Goal: Task Accomplishment & Management: Use online tool/utility

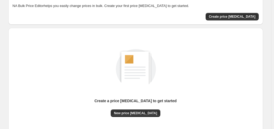
scroll to position [18, 0]
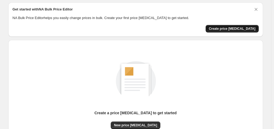
click at [236, 28] on span "Create price change job" at bounding box center [232, 29] width 47 height 4
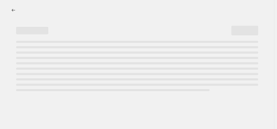
select select "percentage"
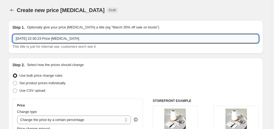
click at [71, 40] on input "5 oct. 2025, 22:30:23 Price change job" at bounding box center [136, 38] width 246 height 9
click at [49, 85] on span "Set product prices individually" at bounding box center [43, 83] width 46 height 4
click at [13, 81] on input "Set product prices individually" at bounding box center [13, 81] width 0 height 0
radio input "true"
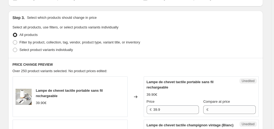
scroll to position [134, 0]
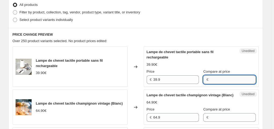
click at [210, 79] on input "Compare at price" at bounding box center [233, 79] width 46 height 9
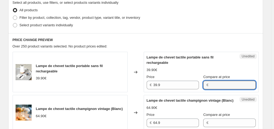
scroll to position [0, 0]
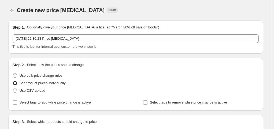
click at [17, 78] on span at bounding box center [15, 75] width 5 height 5
click at [13, 74] on input "Use bulk price change rules" at bounding box center [13, 74] width 0 height 0
radio input "true"
select select "percentage"
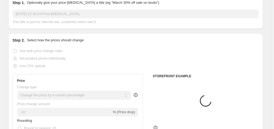
scroll to position [54, 0]
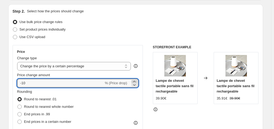
click at [137, 80] on icon at bounding box center [134, 81] width 5 height 5
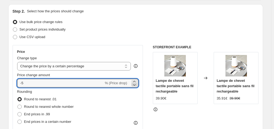
click at [136, 84] on icon at bounding box center [134, 84] width 5 height 5
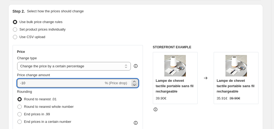
click at [136, 84] on icon at bounding box center [134, 84] width 5 height 5
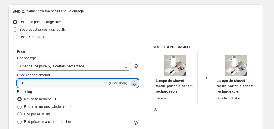
click at [136, 84] on icon at bounding box center [134, 84] width 5 height 5
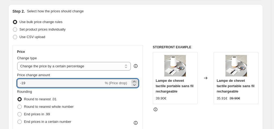
click at [135, 81] on icon at bounding box center [134, 81] width 2 height 1
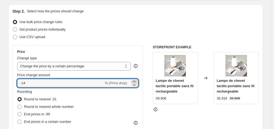
click at [135, 81] on icon at bounding box center [134, 81] width 2 height 1
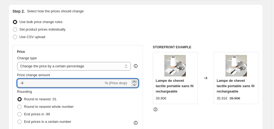
click at [135, 81] on icon at bounding box center [134, 81] width 2 height 1
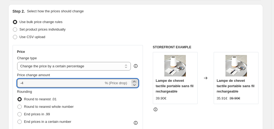
click at [135, 81] on icon at bounding box center [134, 81] width 2 height 1
type input "-2"
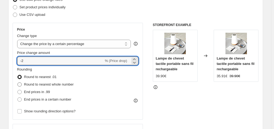
scroll to position [107, 0]
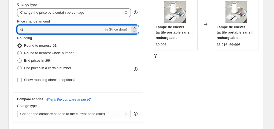
click at [20, 54] on span at bounding box center [19, 53] width 4 height 4
click at [18, 51] on input "Round to nearest whole number" at bounding box center [17, 51] width 0 height 0
radio input "true"
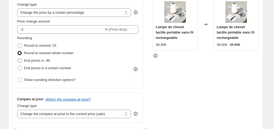
click at [23, 63] on label "End prices in .99" at bounding box center [33, 61] width 33 height 8
click at [18, 59] on input "End prices in .99" at bounding box center [17, 58] width 0 height 0
radio input "true"
click at [22, 68] on span at bounding box center [19, 68] width 4 height 4
click at [18, 66] on input "End prices in a certain number" at bounding box center [17, 66] width 0 height 0
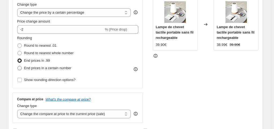
radio input "true"
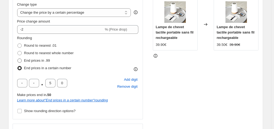
click at [22, 62] on span at bounding box center [19, 60] width 4 height 4
click at [18, 59] on input "End prices in .99" at bounding box center [17, 58] width 0 height 0
radio input "true"
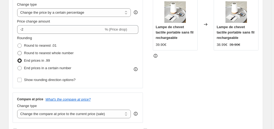
click at [22, 54] on span at bounding box center [19, 53] width 4 height 4
click at [18, 51] on input "Round to nearest whole number" at bounding box center [17, 51] width 0 height 0
radio input "true"
click at [21, 45] on span at bounding box center [19, 45] width 4 height 4
click at [18, 44] on input "Round to nearest .01" at bounding box center [17, 43] width 0 height 0
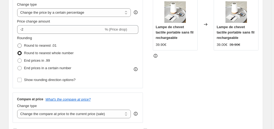
radio input "true"
click at [110, 116] on select "Change the compare at price to the current price (sale) Change the compare at p…" at bounding box center [74, 114] width 114 height 9
click at [18, 110] on select "Change the compare at price to the current price (sale) Change the compare at p…" at bounding box center [74, 114] width 114 height 9
click at [90, 111] on select "Change the compare at price to the current price (sale) Change the compare at p…" at bounding box center [74, 114] width 114 height 9
click at [18, 110] on select "Change the compare at price to the current price (sale) Change the compare at p…" at bounding box center [74, 114] width 114 height 9
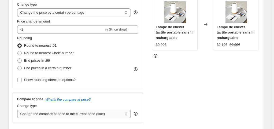
click at [74, 115] on select "Change the compare at price to the current price (sale) Change the compare at p…" at bounding box center [74, 114] width 114 height 9
click at [18, 110] on select "Change the compare at price to the current price (sale) Change the compare at p…" at bounding box center [74, 114] width 114 height 9
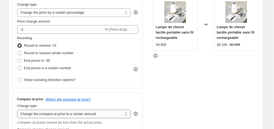
click at [71, 113] on select "Change the compare at price to the current price (sale) Change the compare at p…" at bounding box center [74, 114] width 114 height 9
select select "by"
click at [18, 110] on select "Change the compare at price to the current price (sale) Change the compare at p…" at bounding box center [74, 114] width 114 height 9
type input "-10.00"
drag, startPoint x: 71, startPoint y: 116, endPoint x: 73, endPoint y: 108, distance: 8.2
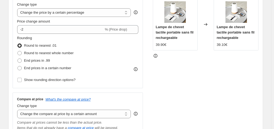
click at [71, 116] on select "Change the compare at price to the current price (sale) Change the compare at p…" at bounding box center [74, 114] width 114 height 9
select select "percentage"
click at [18, 110] on select "Change the compare at price to the current price (sale) Change the compare at p…" at bounding box center [74, 114] width 114 height 9
type input "-15"
drag, startPoint x: 77, startPoint y: 115, endPoint x: 79, endPoint y: 109, distance: 5.9
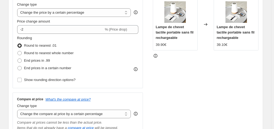
click at [77, 115] on select "Change the compare at price to the current price (sale) Change the compare at p…" at bounding box center [74, 114] width 114 height 9
select select "bp"
click at [18, 110] on select "Change the compare at price to the current price (sale) Change the compare at p…" at bounding box center [74, 114] width 114 height 9
type input "12.00"
drag, startPoint x: 79, startPoint y: 113, endPoint x: 81, endPoint y: 110, distance: 3.7
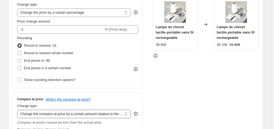
click at [79, 114] on select "Change the compare at price to the current price (sale) Change the compare at p…" at bounding box center [74, 114] width 114 height 9
select select "pp"
click at [18, 110] on select "Change the compare at price to the current price (sale) Change the compare at p…" at bounding box center [74, 114] width 114 height 9
type input "20"
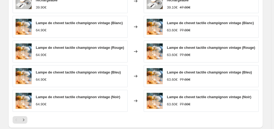
scroll to position [402, 0]
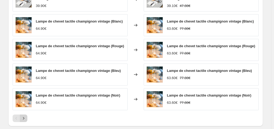
click at [25, 116] on icon "Next" at bounding box center [23, 118] width 5 height 5
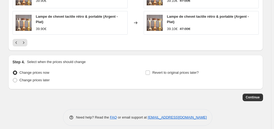
scroll to position [485, 0]
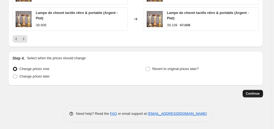
click at [258, 95] on span "Continue" at bounding box center [253, 93] width 14 height 4
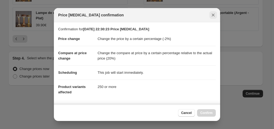
click at [213, 15] on icon "Close" at bounding box center [213, 14] width 5 height 5
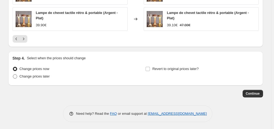
click at [17, 76] on span at bounding box center [15, 76] width 4 height 4
click at [13, 75] on input "Change prices later" at bounding box center [13, 74] width 0 height 0
radio input "true"
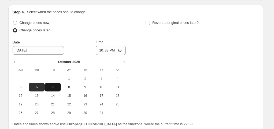
scroll to position [539, 0]
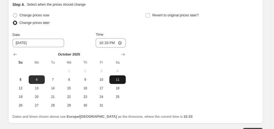
click at [121, 82] on button "11" at bounding box center [117, 79] width 16 height 9
click at [38, 82] on button "6" at bounding box center [37, 79] width 16 height 9
click at [115, 78] on span "11" at bounding box center [118, 80] width 12 height 4
type input "10/11/2025"
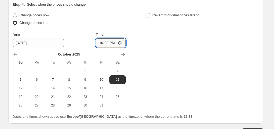
click at [117, 42] on input "22:33" at bounding box center [111, 42] width 30 height 9
click at [120, 42] on input "22:33" at bounding box center [111, 42] width 30 height 9
type input "00:00"
click at [162, 82] on div "Change prices now Change prices later Date 10/11/2025 Time 00:00 October 2025 S…" at bounding box center [136, 61] width 246 height 98
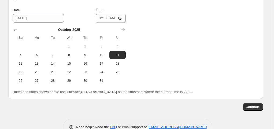
scroll to position [577, 0]
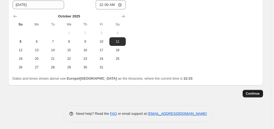
click at [255, 90] on button "Continue" at bounding box center [253, 94] width 20 height 8
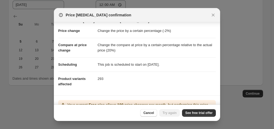
scroll to position [0, 0]
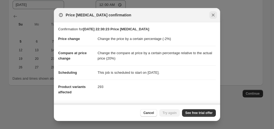
click at [212, 16] on icon "Close" at bounding box center [213, 15] width 3 height 3
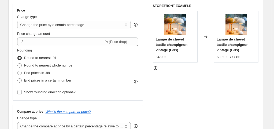
scroll to position [94, 0]
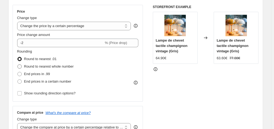
click at [28, 68] on span "Round to nearest whole number" at bounding box center [49, 66] width 50 height 4
click at [18, 65] on input "Round to nearest whole number" at bounding box center [17, 64] width 0 height 0
radio input "true"
click at [28, 72] on span "End prices in .99" at bounding box center [37, 73] width 26 height 5
click at [18, 72] on input "End prices in .99" at bounding box center [17, 72] width 0 height 0
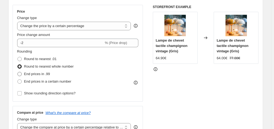
radio input "true"
click at [30, 68] on span "Round to nearest whole number" at bounding box center [49, 66] width 50 height 4
click at [18, 65] on input "Round to nearest whole number" at bounding box center [17, 64] width 0 height 0
radio input "true"
click at [32, 59] on span "Round to nearest .01" at bounding box center [40, 59] width 32 height 4
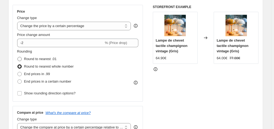
click at [18, 57] on input "Round to nearest .01" at bounding box center [17, 57] width 0 height 0
radio input "true"
click at [30, 69] on label "Round to nearest whole number" at bounding box center [45, 67] width 57 height 8
click at [18, 65] on input "Round to nearest whole number" at bounding box center [17, 64] width 0 height 0
radio input "true"
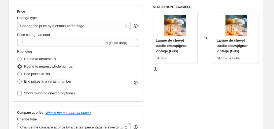
click at [29, 72] on span "End prices in .99" at bounding box center [37, 74] width 26 height 4
click at [18, 72] on input "End prices in .99" at bounding box center [17, 72] width 0 height 0
radio input "true"
click at [29, 83] on span "End prices in a certain number" at bounding box center [47, 81] width 47 height 4
click at [18, 80] on input "End prices in a certain number" at bounding box center [17, 79] width 0 height 0
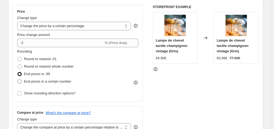
radio input "true"
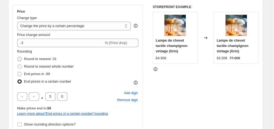
click at [26, 58] on span "Round to nearest .01" at bounding box center [40, 59] width 32 height 4
click at [18, 57] on input "Round to nearest .01" at bounding box center [17, 57] width 0 height 0
radio input "true"
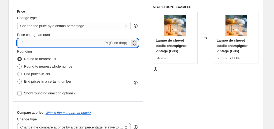
click at [30, 43] on input "-2" at bounding box center [60, 43] width 87 height 9
click at [134, 41] on icon at bounding box center [134, 41] width 5 height 5
click at [134, 40] on icon at bounding box center [134, 41] width 5 height 5
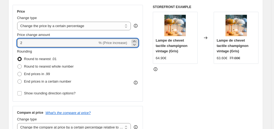
click at [134, 40] on icon at bounding box center [134, 41] width 5 height 5
click at [135, 40] on icon at bounding box center [134, 41] width 5 height 5
click at [148, 65] on div "Price Change type Change the price to a certain amount Change the price by a ce…" at bounding box center [136, 107] width 246 height 205
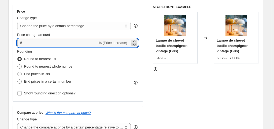
click at [135, 43] on icon at bounding box center [134, 44] width 5 height 5
click at [136, 43] on icon at bounding box center [134, 44] width 5 height 5
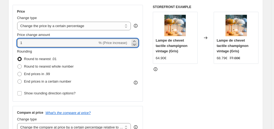
type input "0"
click at [153, 87] on div "Price Change type Change the price to a certain amount Change the price by a ce…" at bounding box center [136, 107] width 246 height 205
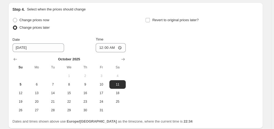
scroll to position [523, 0]
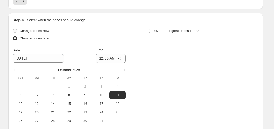
click at [43, 31] on span "Change prices now" at bounding box center [35, 31] width 30 height 4
click at [13, 29] on input "Change prices now" at bounding box center [13, 29] width 0 height 0
radio input "true"
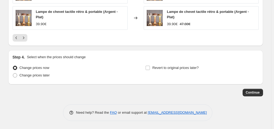
scroll to position [485, 0]
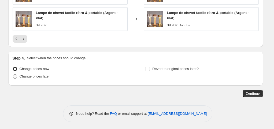
click at [32, 78] on span "Change prices later" at bounding box center [35, 76] width 30 height 5
click at [13, 75] on input "Change prices later" at bounding box center [13, 74] width 0 height 0
radio input "true"
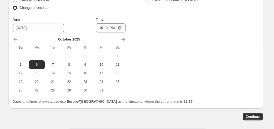
scroll to position [566, 0]
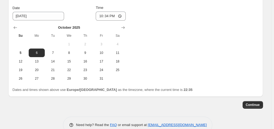
click at [244, 104] on div "Continue" at bounding box center [135, 105] width 255 height 8
click at [249, 104] on span "Continue" at bounding box center [253, 105] width 14 height 4
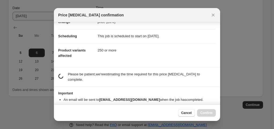
scroll to position [41, 0]
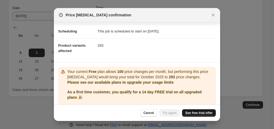
click at [190, 112] on span "See free trial offer" at bounding box center [198, 113] width 27 height 4
click at [210, 18] on button "Close" at bounding box center [214, 15] width 8 height 8
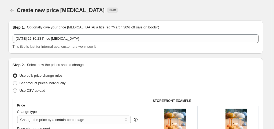
scroll to position [566, 0]
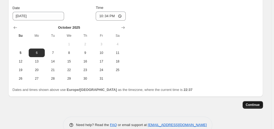
click at [257, 106] on button "Continue" at bounding box center [253, 105] width 20 height 8
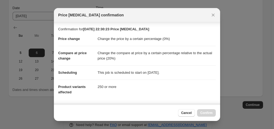
scroll to position [41, 0]
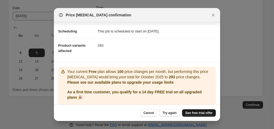
click at [204, 114] on span "See free trial offer" at bounding box center [198, 113] width 27 height 4
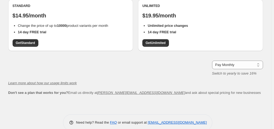
scroll to position [124, 0]
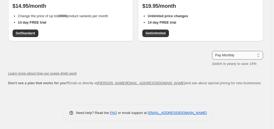
click at [231, 52] on select "Pay Monthly Pay Yearly (Save 16%)" at bounding box center [237, 55] width 51 height 9
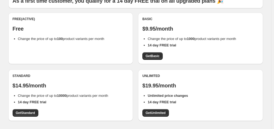
scroll to position [17, 0]
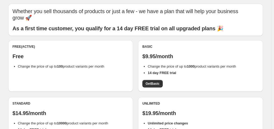
drag, startPoint x: 60, startPoint y: 56, endPoint x: 56, endPoint y: 59, distance: 5.4
click at [60, 56] on p "Free" at bounding box center [71, 56] width 116 height 6
click at [53, 63] on div "Free (Active) Free Change the price of up to 100 product variants per month" at bounding box center [71, 57] width 116 height 25
drag, startPoint x: 50, startPoint y: 66, endPoint x: 48, endPoint y: 67, distance: 2.7
click at [50, 67] on span "Change the price of up to 100 product variants per month" at bounding box center [61, 66] width 86 height 4
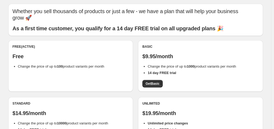
click at [18, 55] on p "Free" at bounding box center [71, 56] width 116 height 6
drag, startPoint x: 55, startPoint y: 50, endPoint x: -4, endPoint y: 50, distance: 59.0
click at [0, 50] on html "Home Settings Plans Skip to content Plans. This page is ready Plans Whether you…" at bounding box center [137, 47] width 274 height 129
click at [55, 59] on p "Free" at bounding box center [71, 56] width 116 height 6
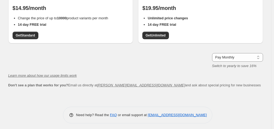
scroll to position [124, 0]
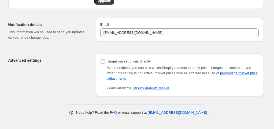
scroll to position [41, 0]
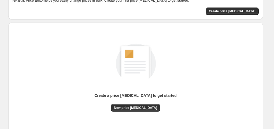
scroll to position [72, 0]
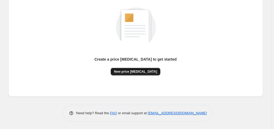
click at [147, 70] on span "New price [MEDICAL_DATA]" at bounding box center [135, 71] width 43 height 4
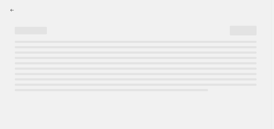
select select "percentage"
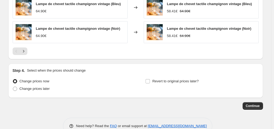
scroll to position [406, 0]
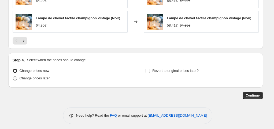
click at [27, 76] on span "Change prices later" at bounding box center [35, 78] width 30 height 4
click at [13, 76] on input "Change prices later" at bounding box center [13, 76] width 0 height 0
radio input "true"
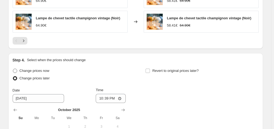
click at [28, 71] on label "Change prices now" at bounding box center [31, 71] width 37 height 8
click at [13, 69] on input "Change prices now" at bounding box center [13, 69] width 0 height 0
radio input "true"
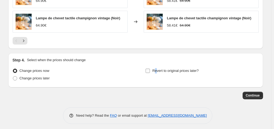
click at [157, 70] on span "Revert to original prices later?" at bounding box center [175, 71] width 46 height 4
click at [145, 67] on div "Change prices now Change prices later Revert to original prices later?" at bounding box center [136, 75] width 246 height 16
click at [150, 69] on input "Revert to original prices later?" at bounding box center [148, 71] width 4 height 4
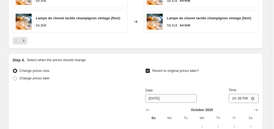
click at [150, 69] on input "Revert to original prices later?" at bounding box center [148, 71] width 4 height 4
checkbox input "false"
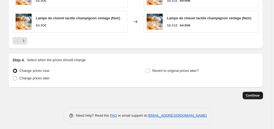
click at [247, 92] on button "Continue" at bounding box center [253, 96] width 20 height 8
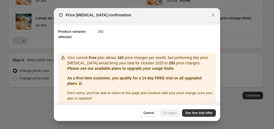
scroll to position [57, 0]
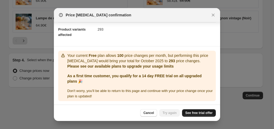
click at [188, 113] on span "See free trial offer" at bounding box center [198, 113] width 27 height 4
click at [213, 13] on icon "Close" at bounding box center [213, 14] width 5 height 5
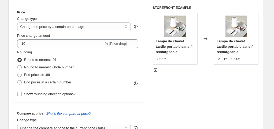
scroll to position [57, 0]
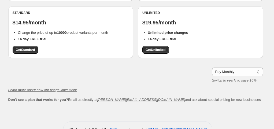
scroll to position [54, 0]
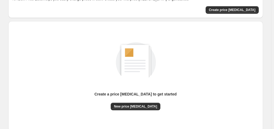
scroll to position [72, 0]
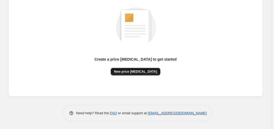
click at [135, 70] on span "New price [MEDICAL_DATA]" at bounding box center [135, 71] width 43 height 4
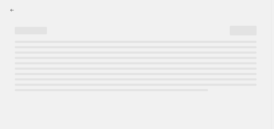
select select "percentage"
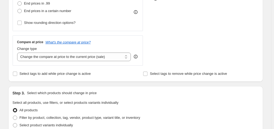
scroll to position [30, 0]
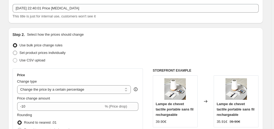
click at [39, 55] on span "Set product prices individually" at bounding box center [43, 53] width 46 height 4
click at [13, 51] on input "Set product prices individually" at bounding box center [13, 51] width 0 height 0
radio input "true"
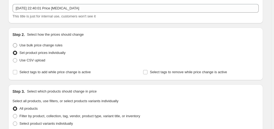
click at [34, 46] on span "Use bulk price change rules" at bounding box center [41, 45] width 43 height 4
click at [13, 43] on input "Use bulk price change rules" at bounding box center [13, 43] width 0 height 0
radio input "true"
select select "percentage"
